Goal: Check status: Check status

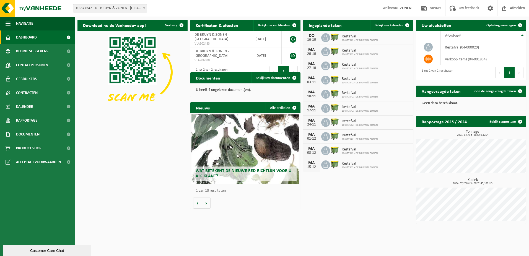
click at [350, 35] on span "Restafval" at bounding box center [360, 36] width 36 height 4
click at [310, 39] on div "16-10" at bounding box center [311, 40] width 11 height 4
click at [384, 27] on link "Bekijk uw kalender" at bounding box center [391, 25] width 43 height 11
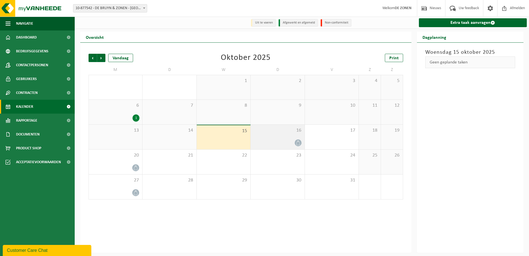
click at [279, 139] on div "16" at bounding box center [278, 137] width 54 height 25
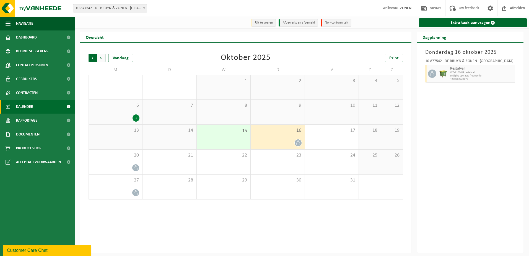
click at [98, 61] on span "Volgende" at bounding box center [101, 58] width 8 height 8
